Goal: Information Seeking & Learning: Learn about a topic

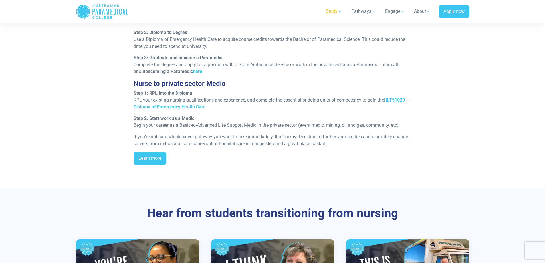
scroll to position [601, 0]
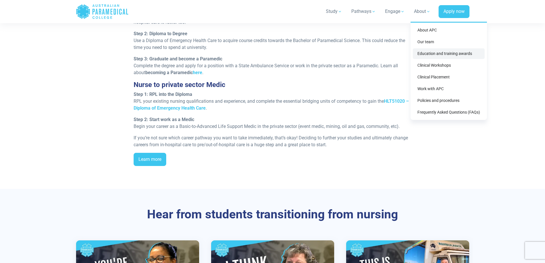
click at [430, 52] on link "Education and training awards" at bounding box center [449, 53] width 72 height 11
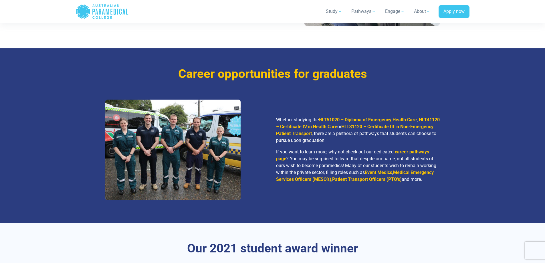
scroll to position [1918, 0]
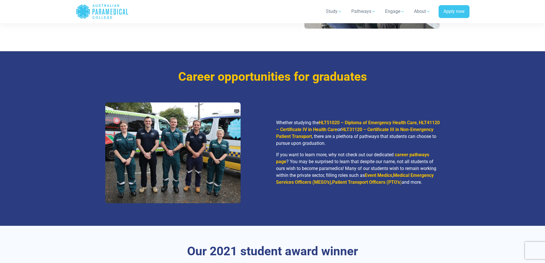
click at [405, 152] on link "career pathways page" at bounding box center [352, 158] width 153 height 12
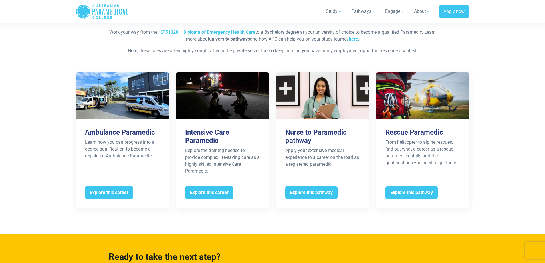
scroll to position [1116, 0]
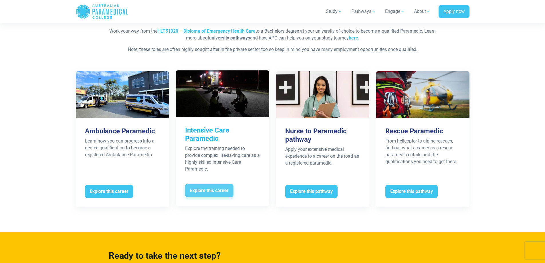
click at [233, 184] on span "Explore this career" at bounding box center [209, 190] width 48 height 13
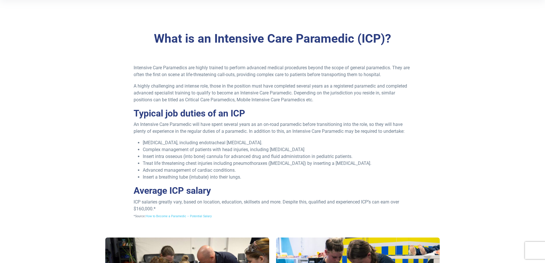
scroll to position [143, 0]
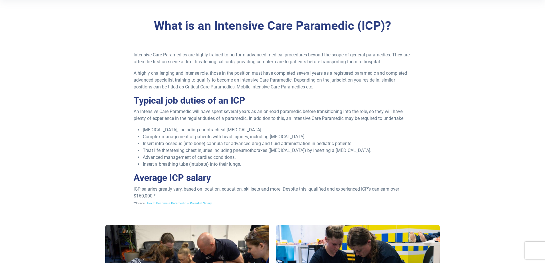
click at [424, 187] on div "Intensive Care Paramedics are highly trained to perform advanced medical proced…" at bounding box center [273, 131] width 342 height 159
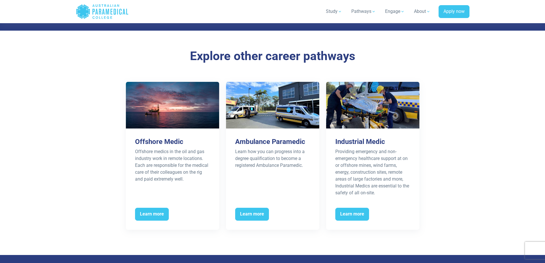
scroll to position [859, 0]
